Goal: Navigation & Orientation: Understand site structure

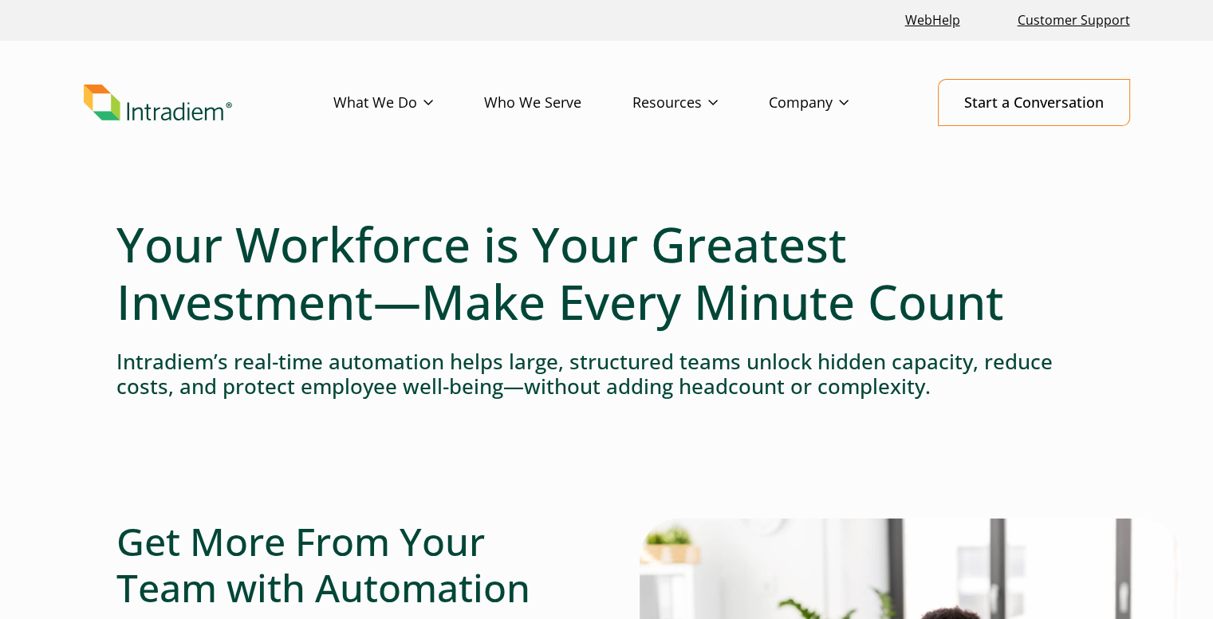
click at [570, 100] on link "Who We Serve" at bounding box center [558, 103] width 148 height 46
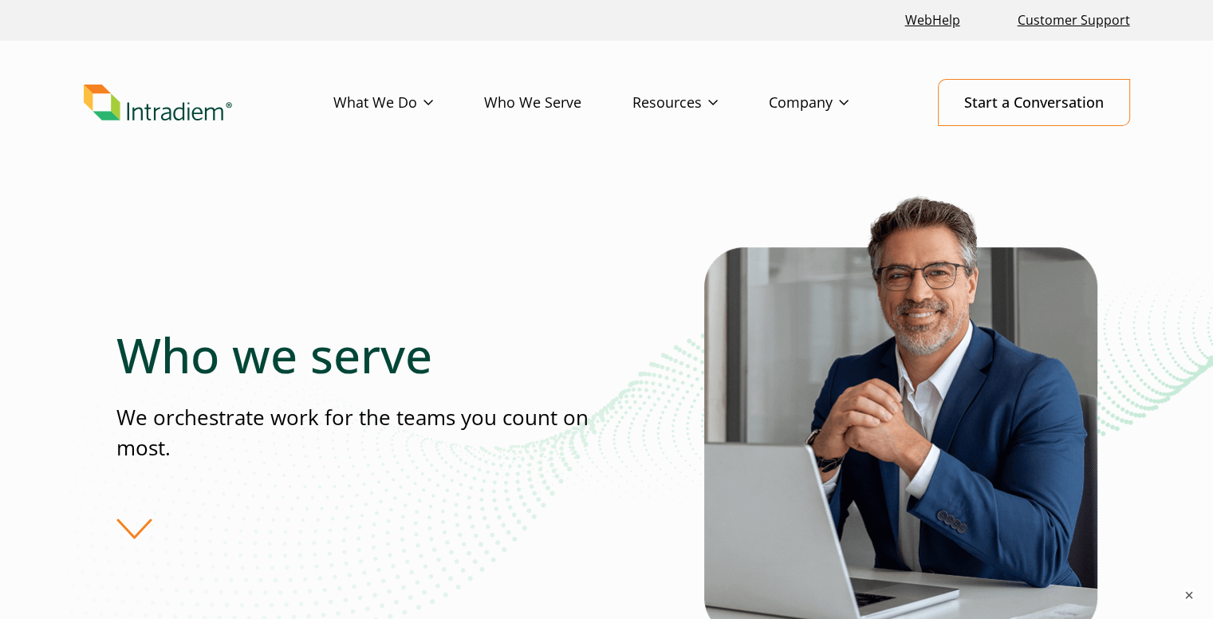
drag, startPoint x: 1213, startPoint y: 75, endPoint x: 1212, endPoint y: 94, distance: 19.2
click at [708, 165] on link "Events & Webinars" at bounding box center [689, 165] width 113 height 18
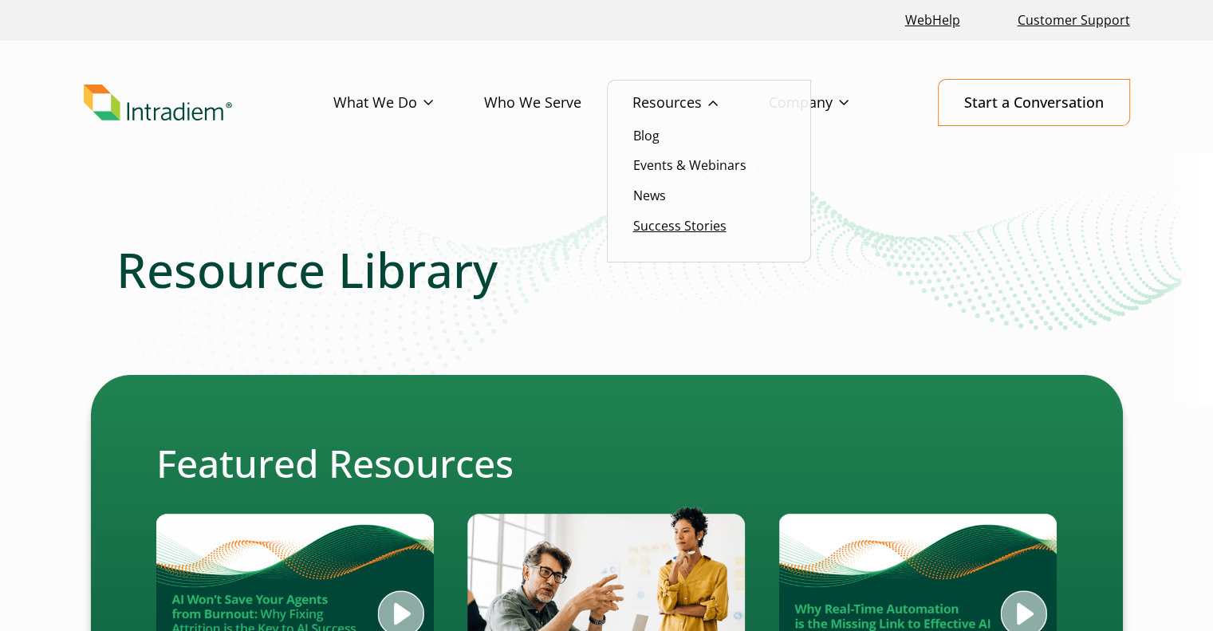
click at [705, 226] on link "Success Stories" at bounding box center [679, 226] width 93 height 18
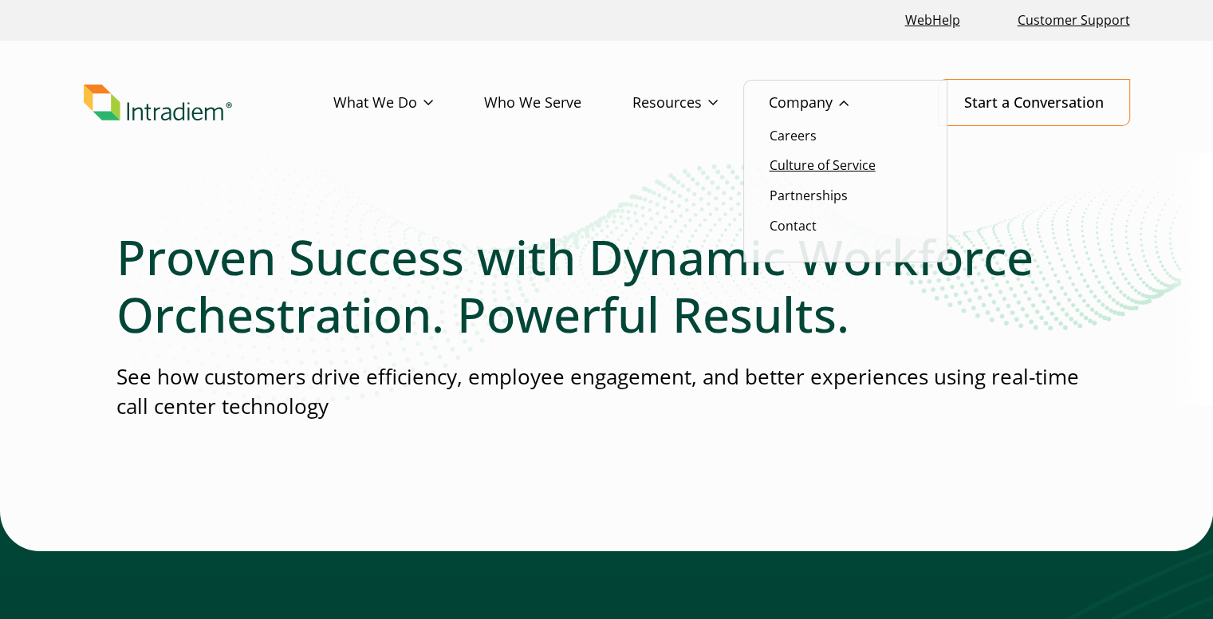
click at [845, 163] on link "Culture of Service" at bounding box center [822, 165] width 106 height 18
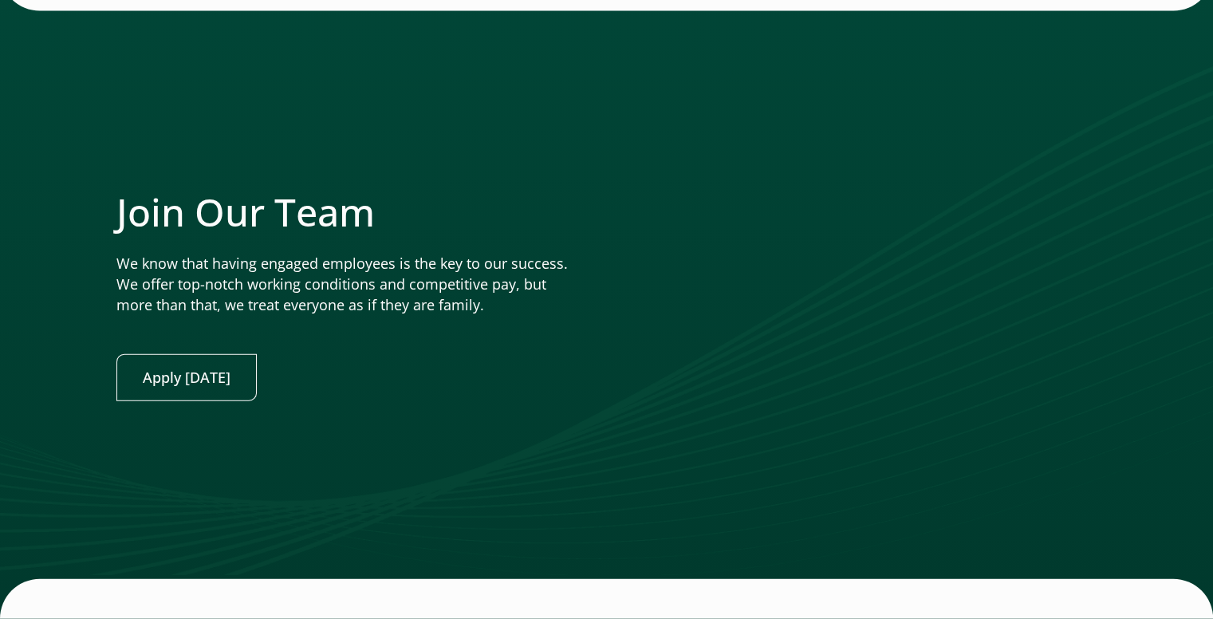
scroll to position [4049, 0]
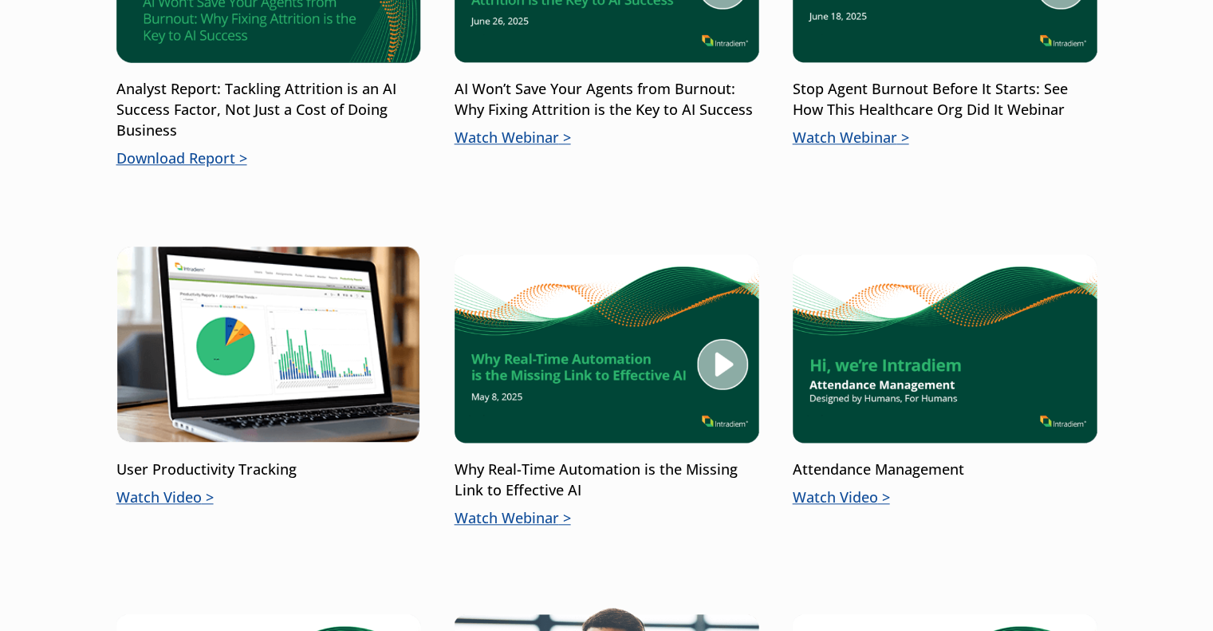
scroll to position [1308, 0]
